Goal: Go to known website: Go to known website

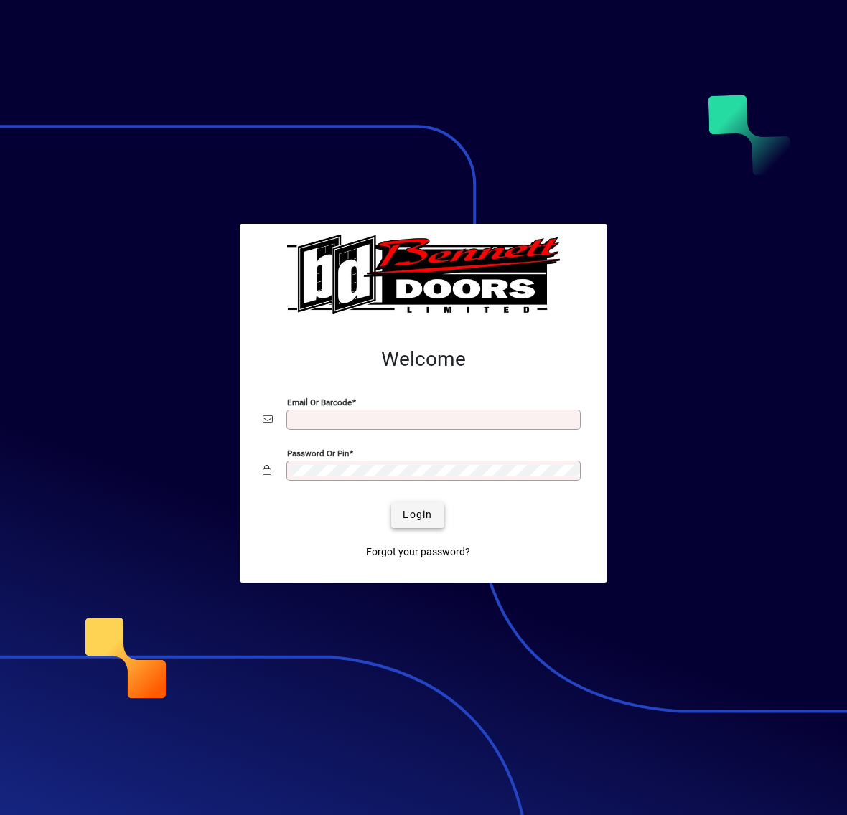
type input "**********"
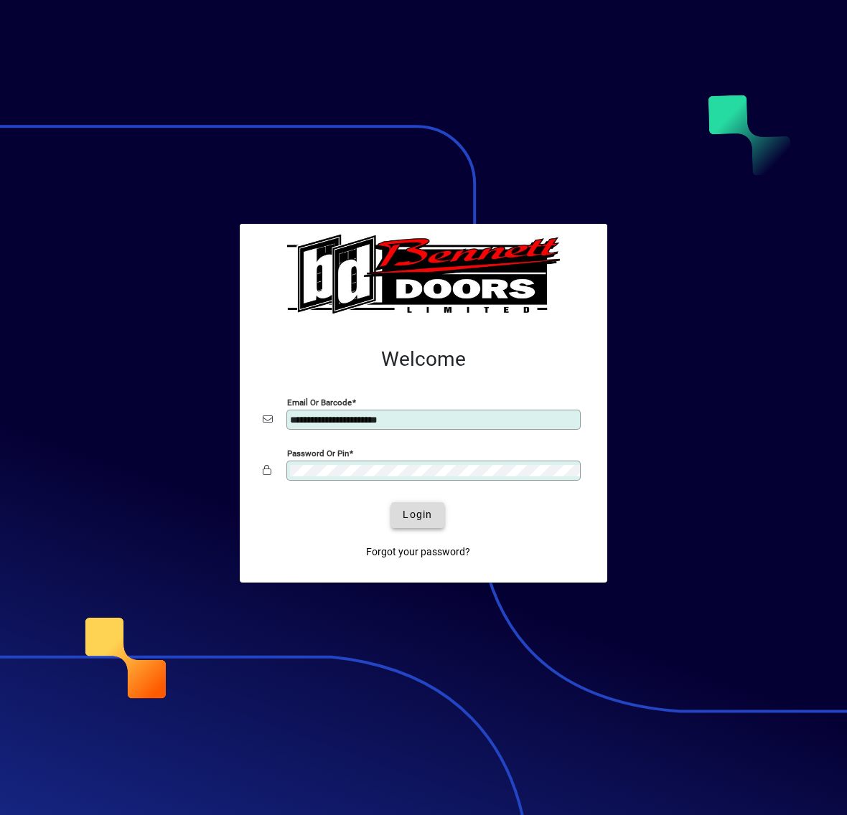
click at [410, 517] on span "Login" at bounding box center [416, 514] width 29 height 15
